Goal: Transaction & Acquisition: Purchase product/service

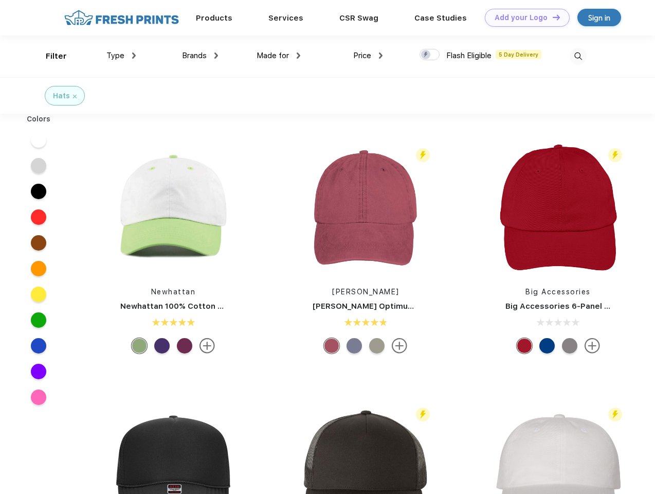
click at [524, 17] on link "Add your Logo Design Tool" at bounding box center [527, 18] width 85 height 18
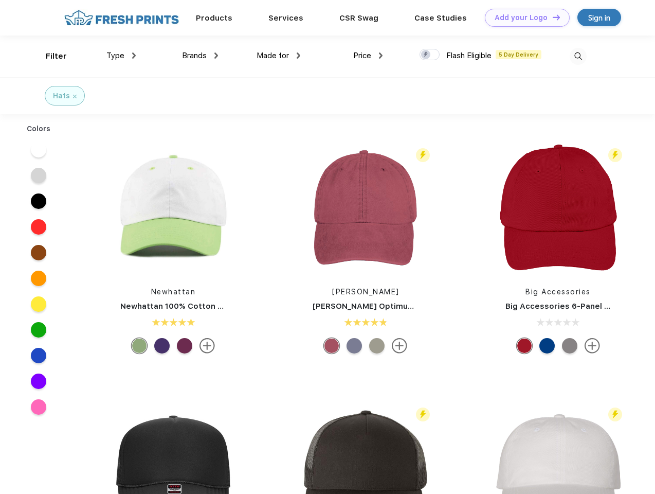
click at [0, 0] on div "Design Tool" at bounding box center [0, 0] width 0 height 0
click at [552, 17] on link "Add your Logo Design Tool" at bounding box center [527, 18] width 85 height 18
click at [49, 56] on div "Filter" at bounding box center [56, 56] width 21 height 12
click at [121, 56] on span "Type" at bounding box center [115, 55] width 18 height 9
click at [200, 56] on span "Brands" at bounding box center [194, 55] width 25 height 9
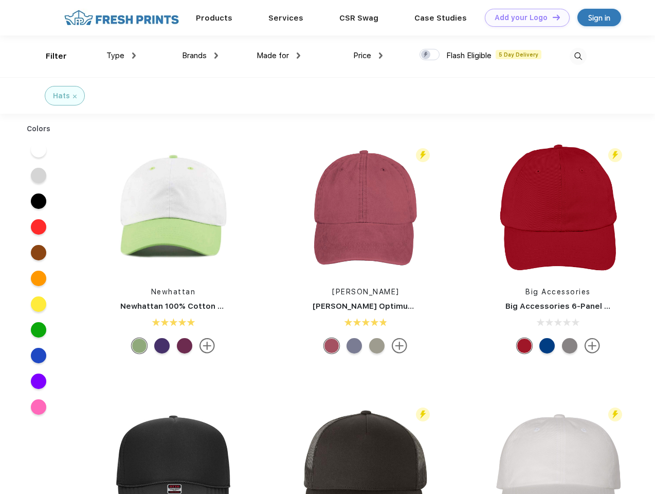
click at [279, 56] on span "Made for" at bounding box center [273, 55] width 32 height 9
click at [368, 56] on span "Price" at bounding box center [362, 55] width 18 height 9
click at [430, 55] on div at bounding box center [430, 54] width 20 height 11
click at [427, 55] on input "checkbox" at bounding box center [423, 51] width 7 height 7
click at [578, 56] on img at bounding box center [578, 56] width 17 height 17
